Goal: Information Seeking & Learning: Learn about a topic

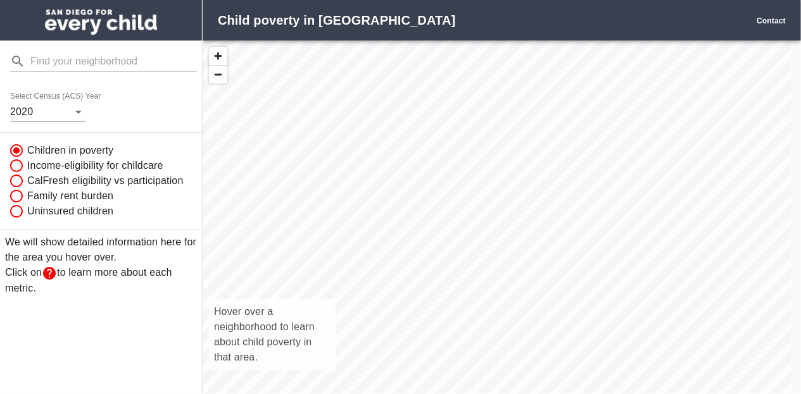
drag, startPoint x: 518, startPoint y: 372, endPoint x: 409, endPoint y: 294, distance: 133.5
click at [409, 294] on div "Hover over a neighborhood to learn about child poverty in that area." at bounding box center [497, 232] width 589 height 382
click at [362, 307] on div "Hover over a neighborhood to learn about child poverty in that area." at bounding box center [497, 232] width 589 height 382
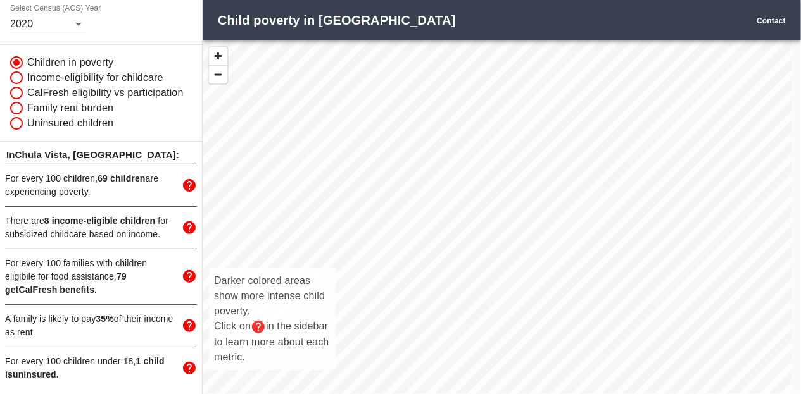
scroll to position [124, 0]
click at [222, 60] on span "button" at bounding box center [218, 56] width 18 height 18
drag, startPoint x: 484, startPoint y: 290, endPoint x: 660, endPoint y: 221, distance: 188.4
click at [660, 221] on div "Darker colored areas show more intense child poverty. Click on in the sidebar t…" at bounding box center [497, 232] width 589 height 382
click at [451, 306] on div "Darker colored areas show more intense child poverty. Click on in the sidebar t…" at bounding box center [497, 232] width 589 height 382
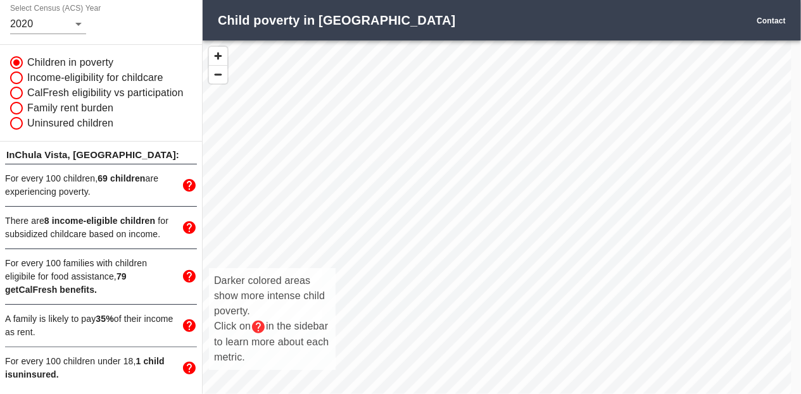
click at [442, 289] on div "Darker colored areas show more intense child poverty. Click on in the sidebar t…" at bounding box center [497, 232] width 589 height 382
click at [444, 288] on div "Darker colored areas show more intense child poverty. Click on in the sidebar t…" at bounding box center [497, 232] width 589 height 382
click at [14, 101] on input "Family rent burden" at bounding box center [15, 108] width 24 height 15
radio input "true"
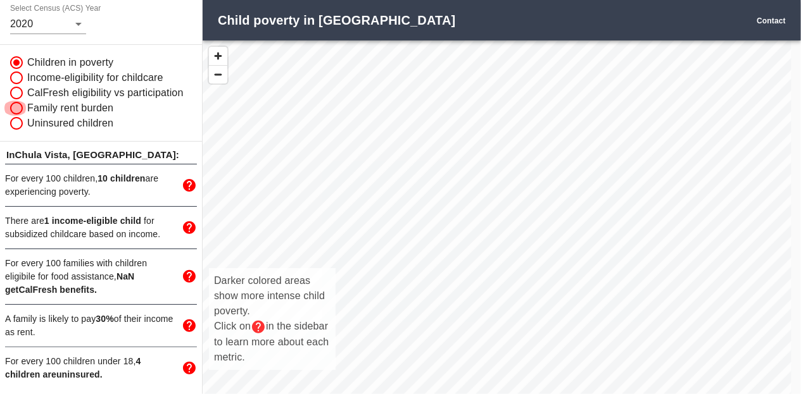
radio input "false"
radio input "true"
click at [461, 323] on div "Darker colored areas show more intense child poverty. Click on in the sidebar t…" at bounding box center [497, 232] width 589 height 382
click at [456, 339] on div "Darker colored areas show more intense child poverty. Click on in the sidebar t…" at bounding box center [497, 232] width 589 height 382
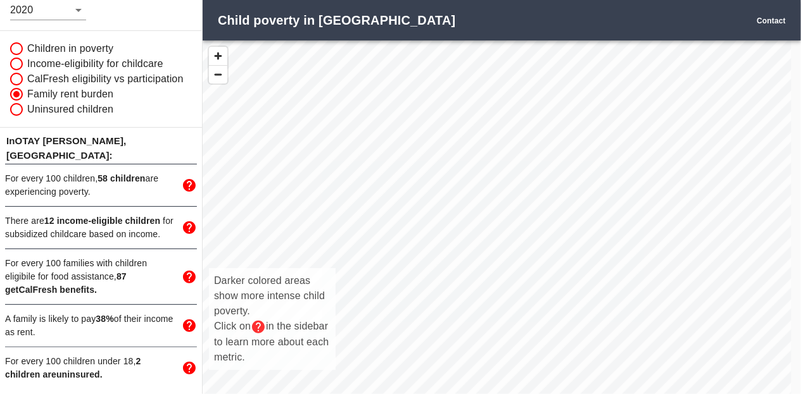
click at [441, 293] on div "Darker colored areas show more intense child poverty. Click on in the sidebar t…" at bounding box center [497, 232] width 589 height 382
click at [13, 41] on input "Children in poverty" at bounding box center [15, 48] width 24 height 15
radio input "true"
radio input "false"
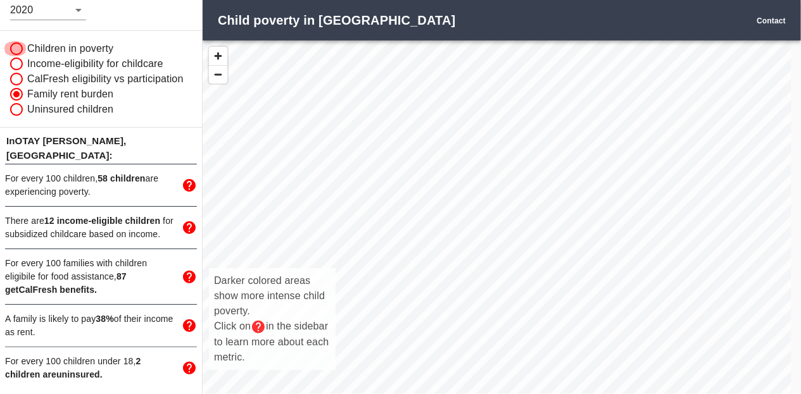
radio input "false"
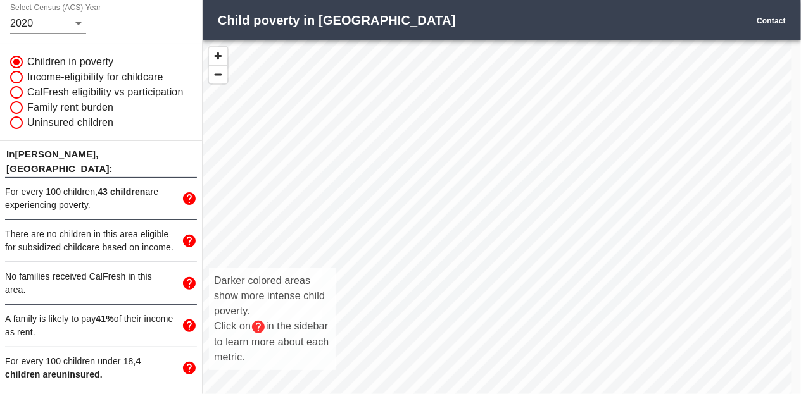
drag, startPoint x: 275, startPoint y: 167, endPoint x: 282, endPoint y: 302, distance: 135.0
click at [282, 302] on div "Darker colored areas show more intense child poverty. Click on in the sidebar t…" at bounding box center [497, 232] width 589 height 382
click at [335, 117] on div "Darker colored areas show more intense child poverty. Click on in the sidebar t…" at bounding box center [497, 232] width 589 height 382
click at [336, 97] on div "Darker colored areas show more intense child poverty. Click on in the sidebar t…" at bounding box center [497, 232] width 589 height 382
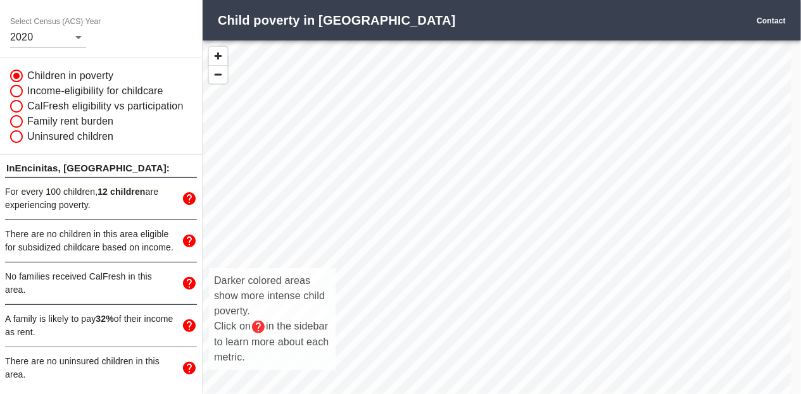
scroll to position [111, 0]
click at [334, 92] on div "Darker colored areas show more intense child poverty. Click on in the sidebar t…" at bounding box center [497, 232] width 589 height 382
